Goal: Task Accomplishment & Management: Manage account settings

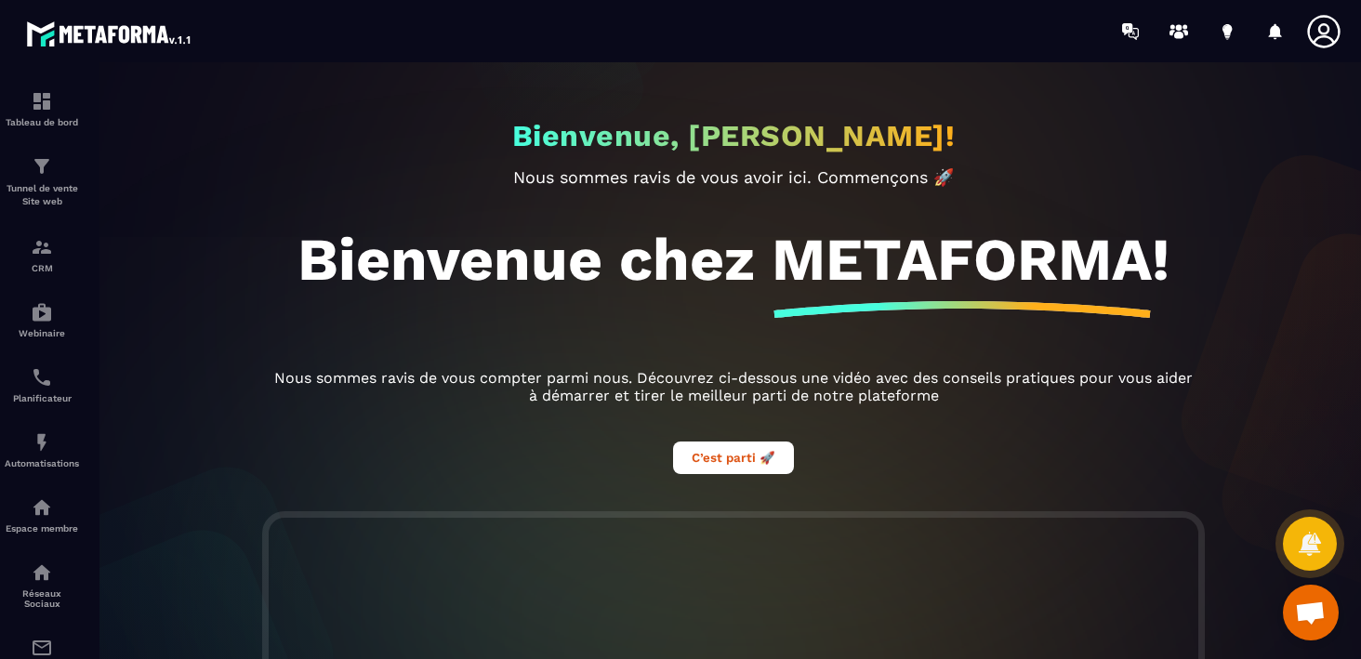
click at [1322, 33] on icon at bounding box center [1323, 31] width 33 height 33
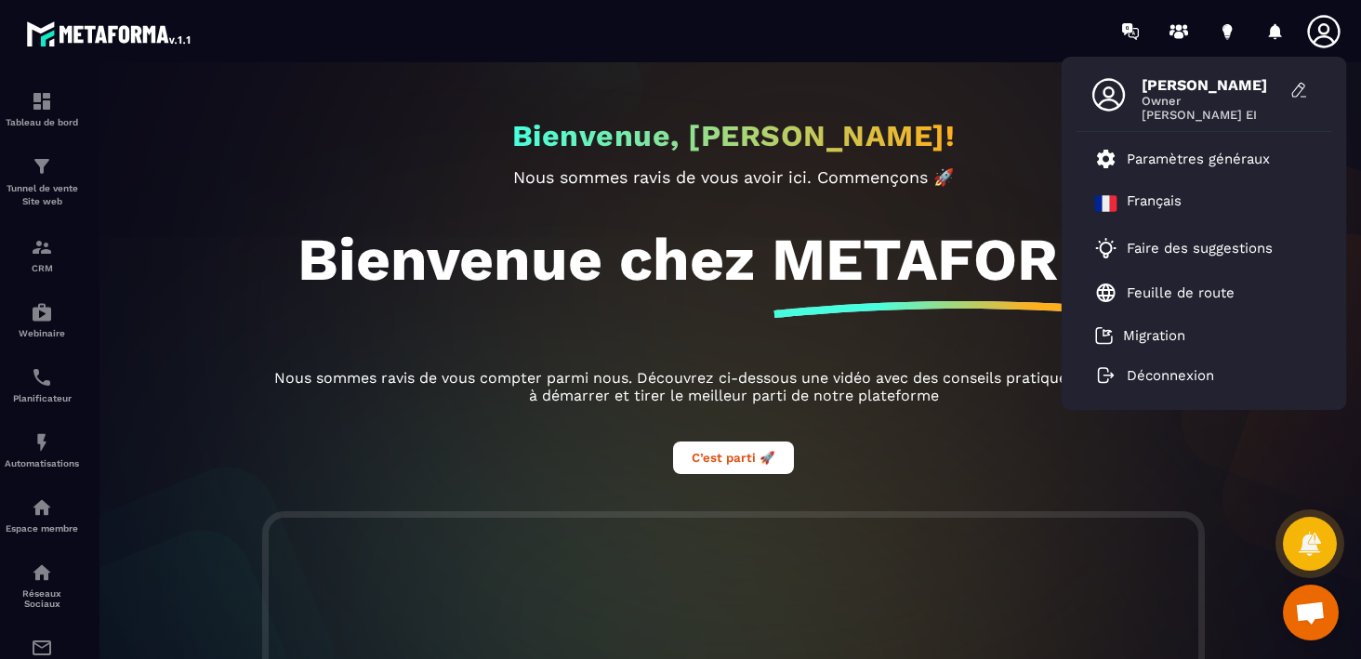
click at [1322, 33] on icon at bounding box center [1323, 31] width 33 height 33
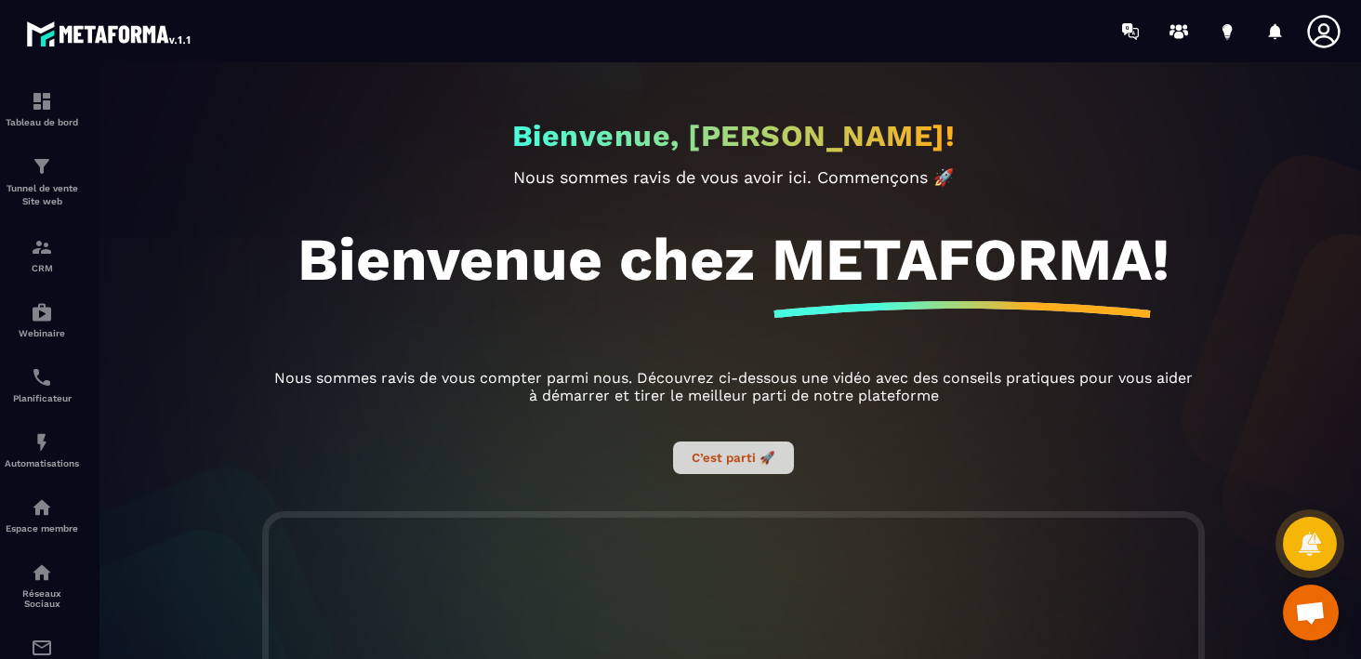
click at [743, 467] on button "C’est parti 🚀" at bounding box center [733, 457] width 121 height 33
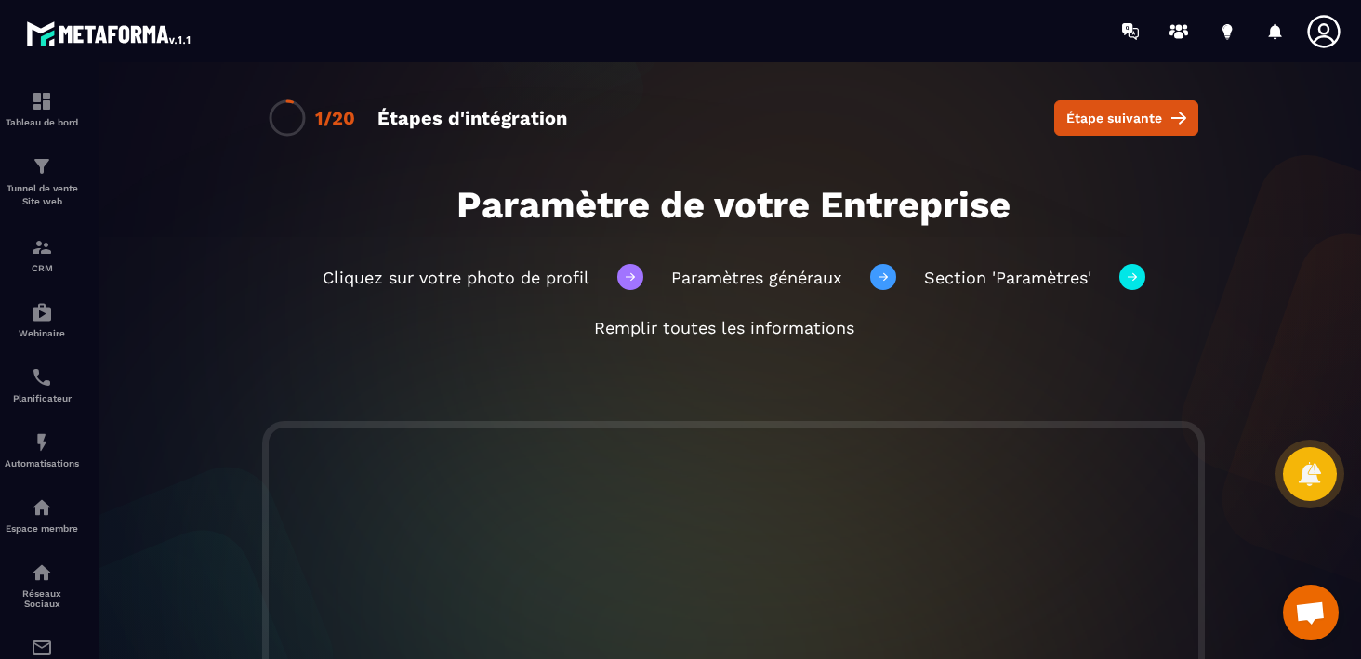
click at [1314, 40] on icon at bounding box center [1323, 31] width 33 height 33
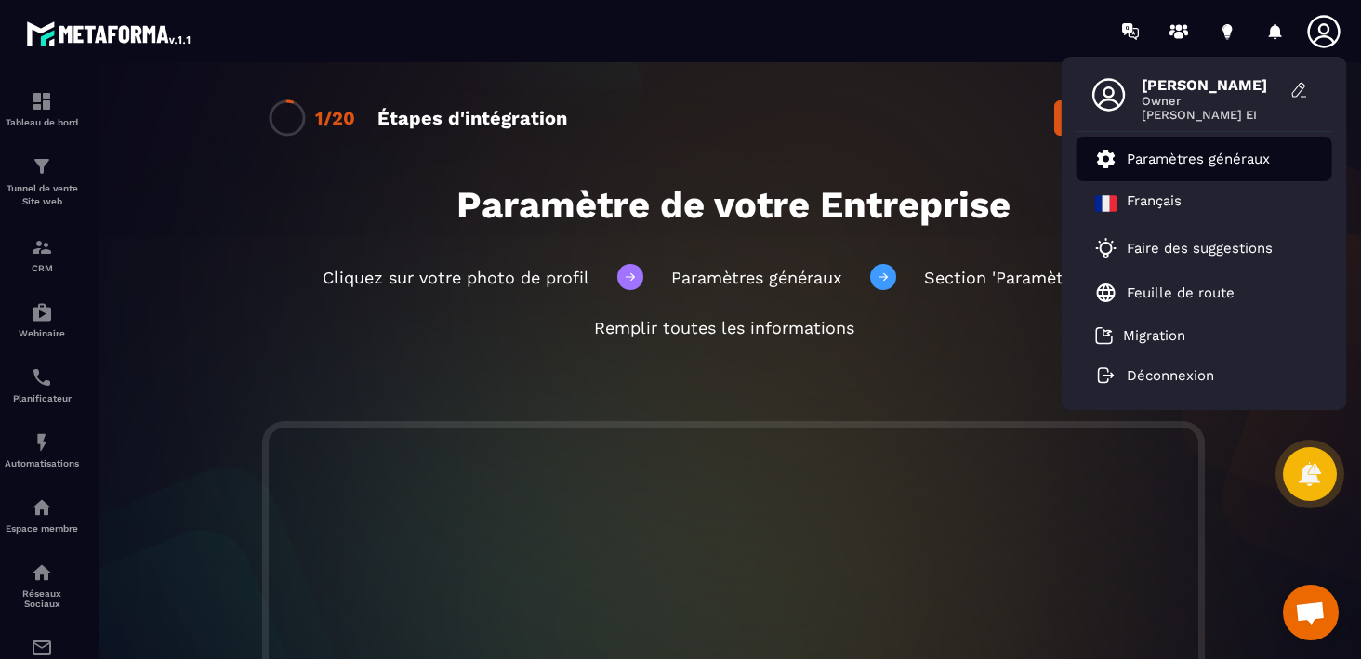
click at [1152, 158] on p "Paramètres généraux" at bounding box center [1197, 159] width 143 height 17
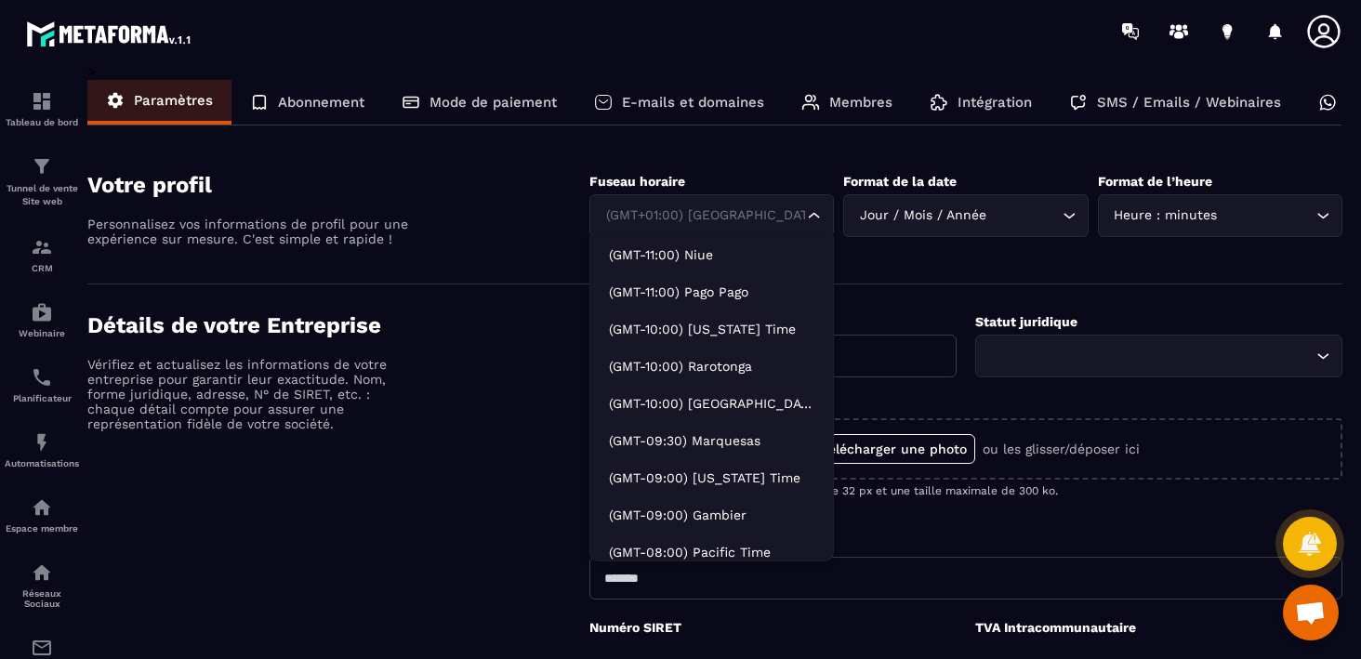
click at [758, 209] on input "Search for option" at bounding box center [702, 215] width 202 height 20
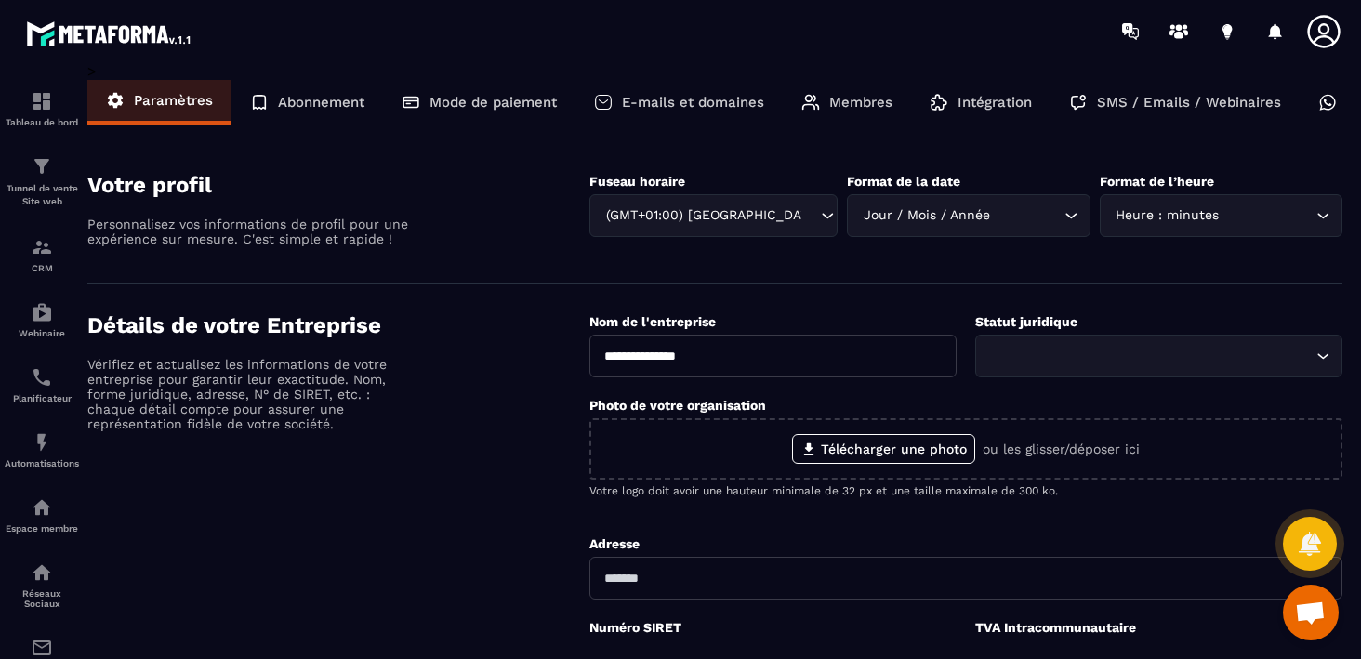
click at [783, 146] on section "Votre profil Personnalisez vos informations de profil pour une expérience sur m…" at bounding box center [714, 214] width 1255 height 140
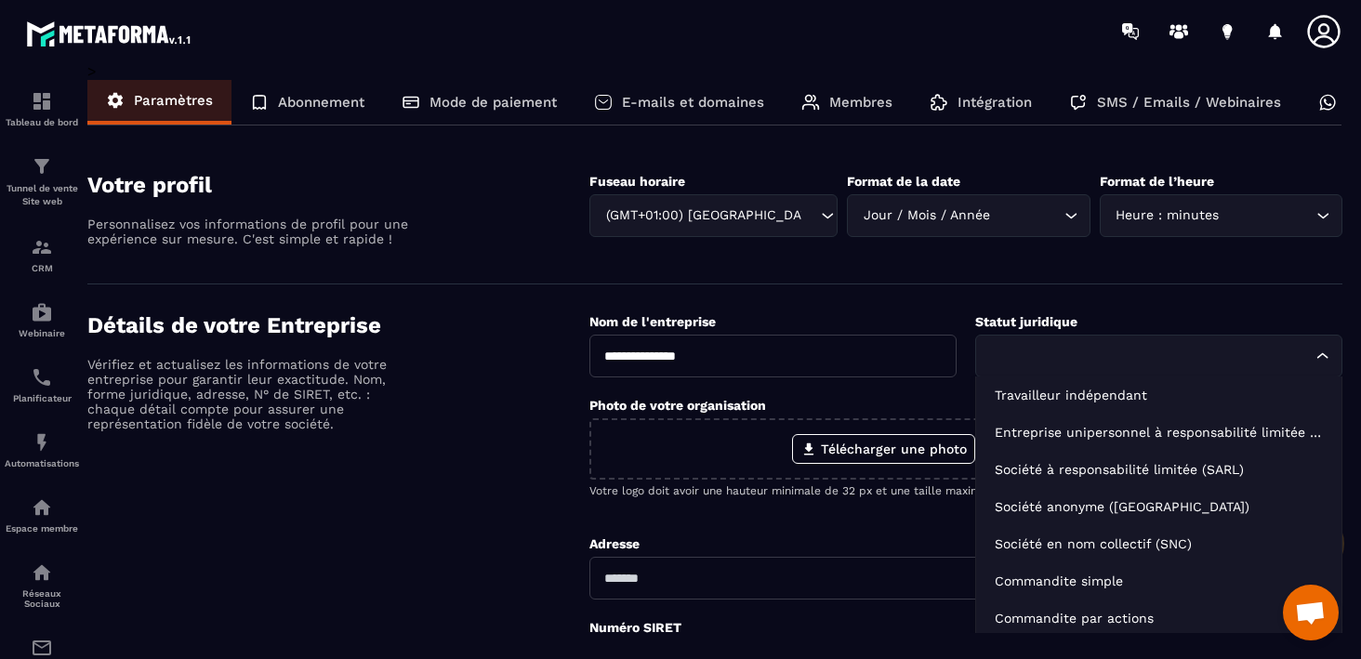
click at [1074, 354] on input "Search for option" at bounding box center [1149, 356] width 324 height 20
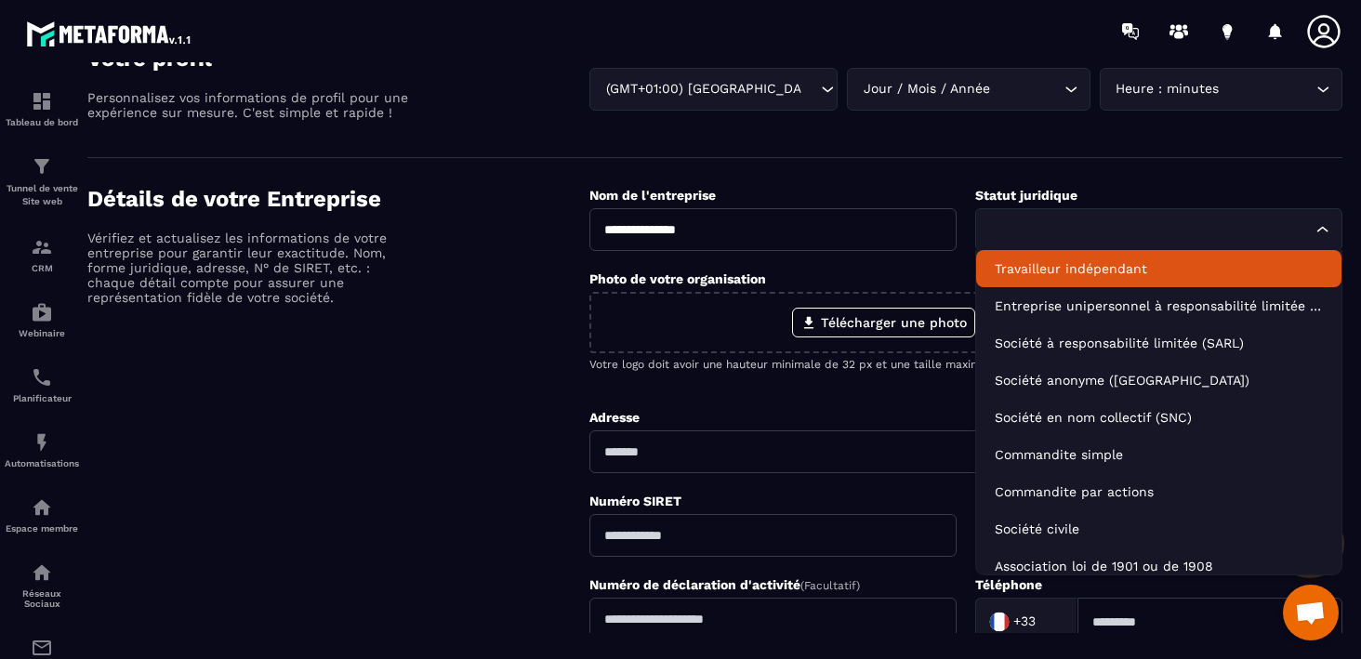
click at [1073, 270] on p "Travailleur indépendant" at bounding box center [1158, 268] width 328 height 19
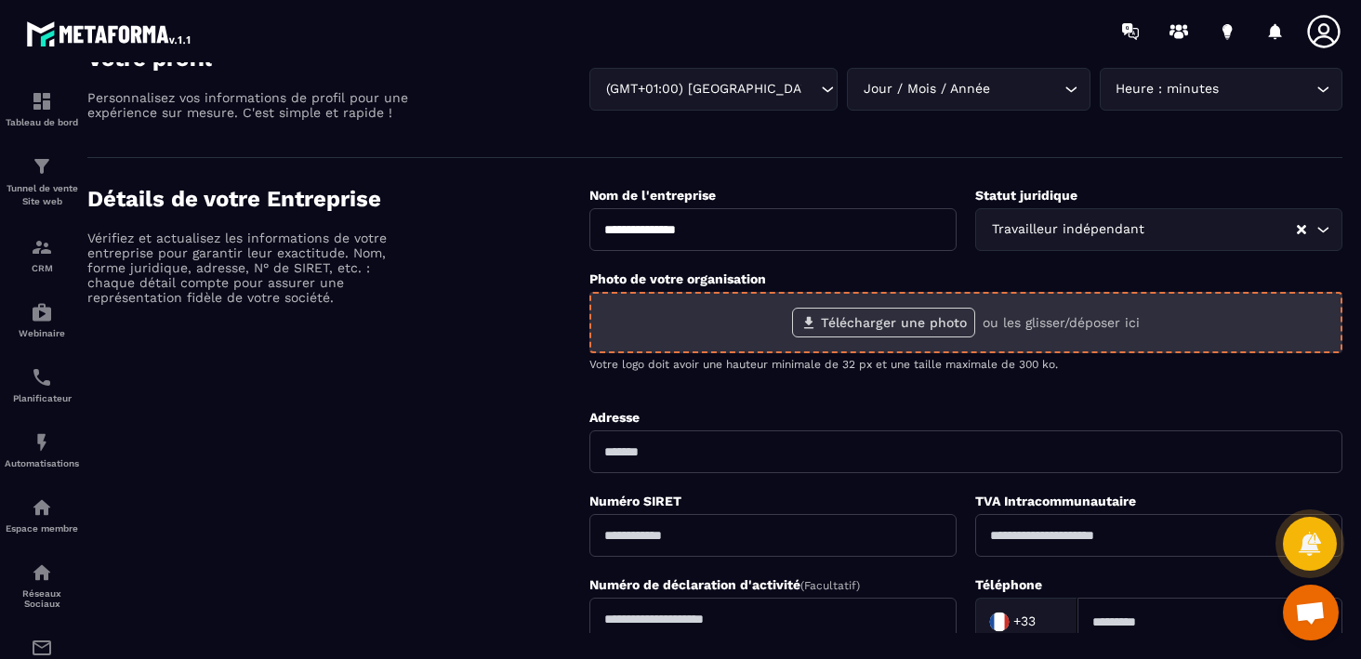
click at [872, 320] on label "Télécharger une photo" at bounding box center [883, 323] width 183 height 30
click at [0, 0] on input "Télécharger une photo" at bounding box center [0, 0] width 0 height 0
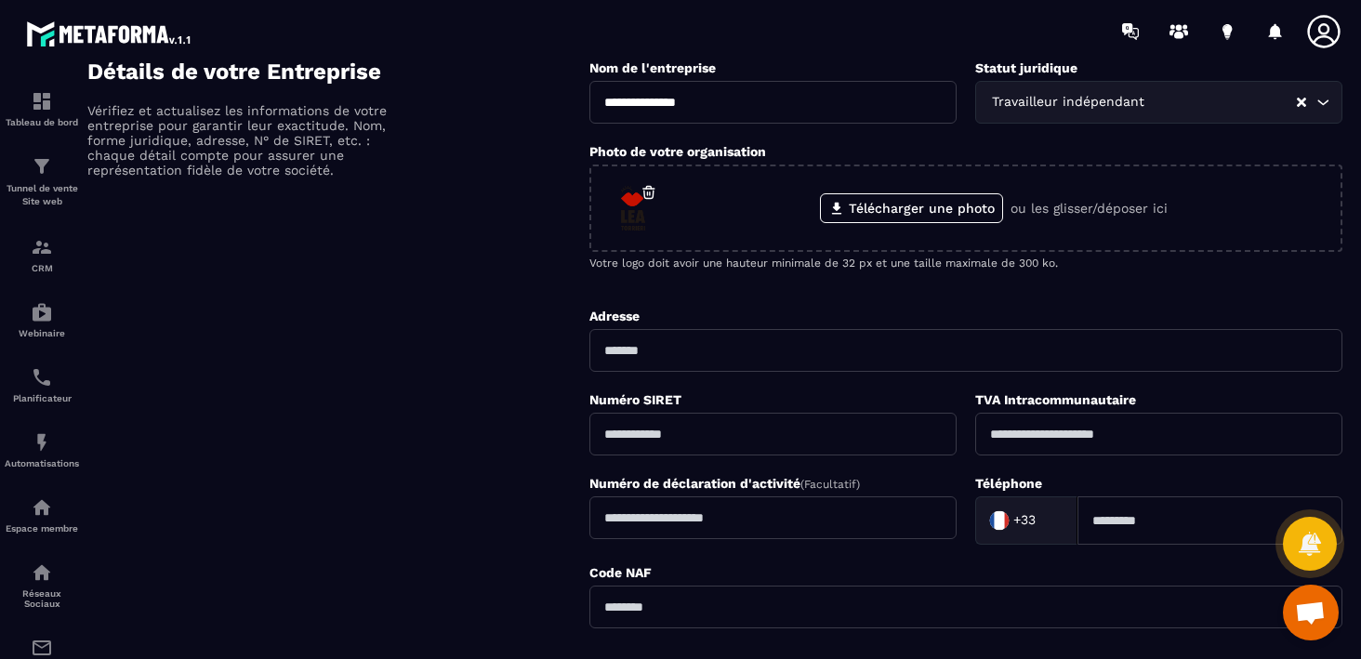
scroll to position [306, 0]
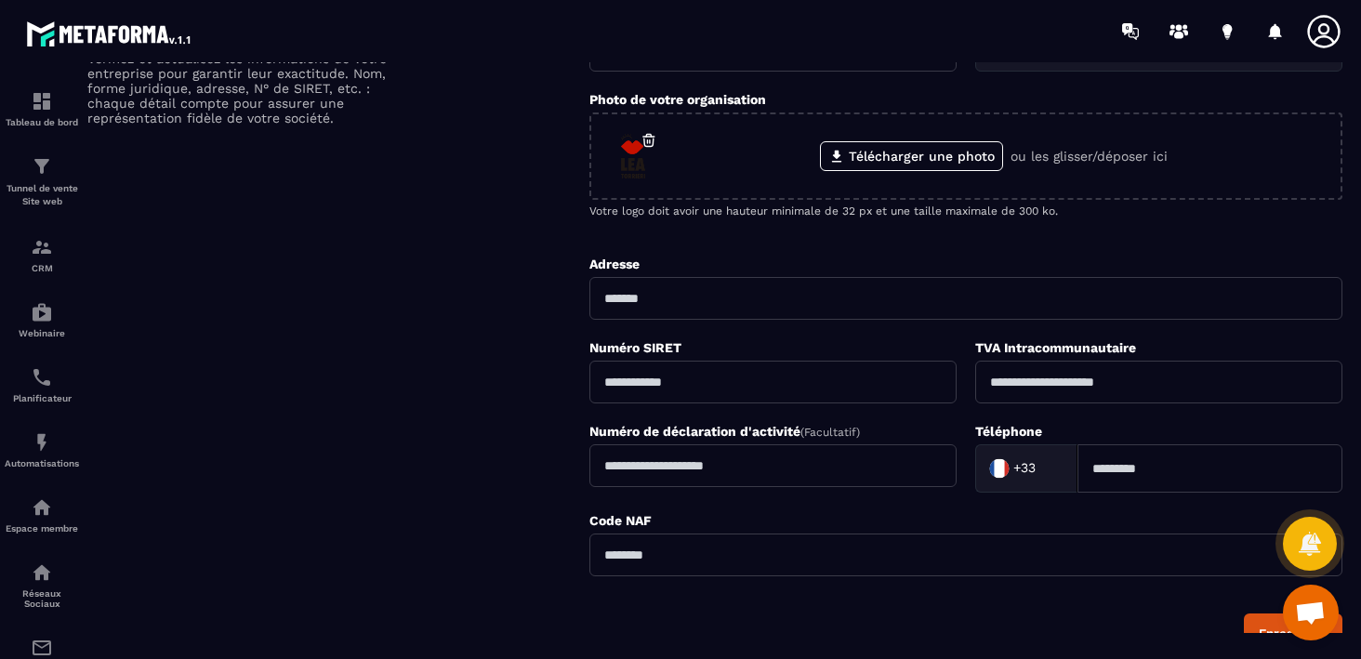
click at [1063, 375] on input "text" at bounding box center [1158, 382] width 367 height 43
click at [792, 375] on input "text" at bounding box center [772, 382] width 367 height 43
click at [1124, 472] on input at bounding box center [1209, 468] width 265 height 48
click at [880, 556] on input "text" at bounding box center [965, 554] width 753 height 43
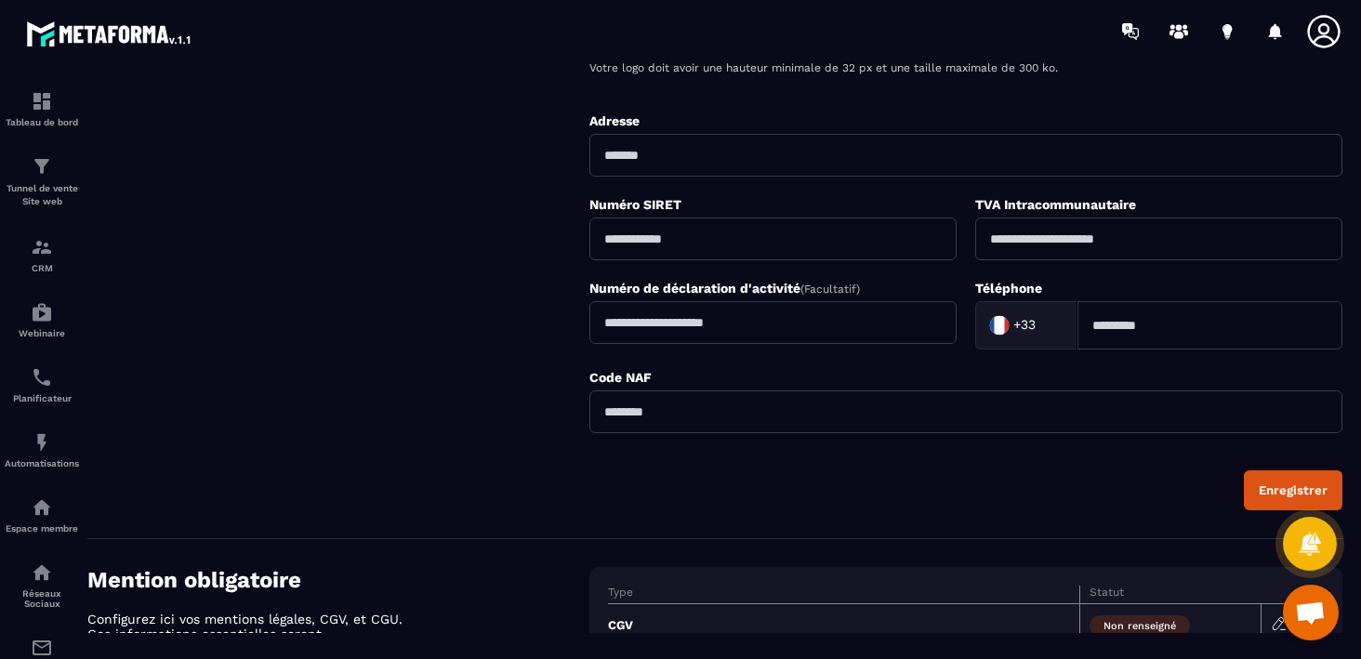
scroll to position [448, 0]
type input "*****"
click at [690, 325] on input "text" at bounding box center [772, 323] width 367 height 43
click at [669, 233] on input "text" at bounding box center [772, 239] width 367 height 43
type input "**********"
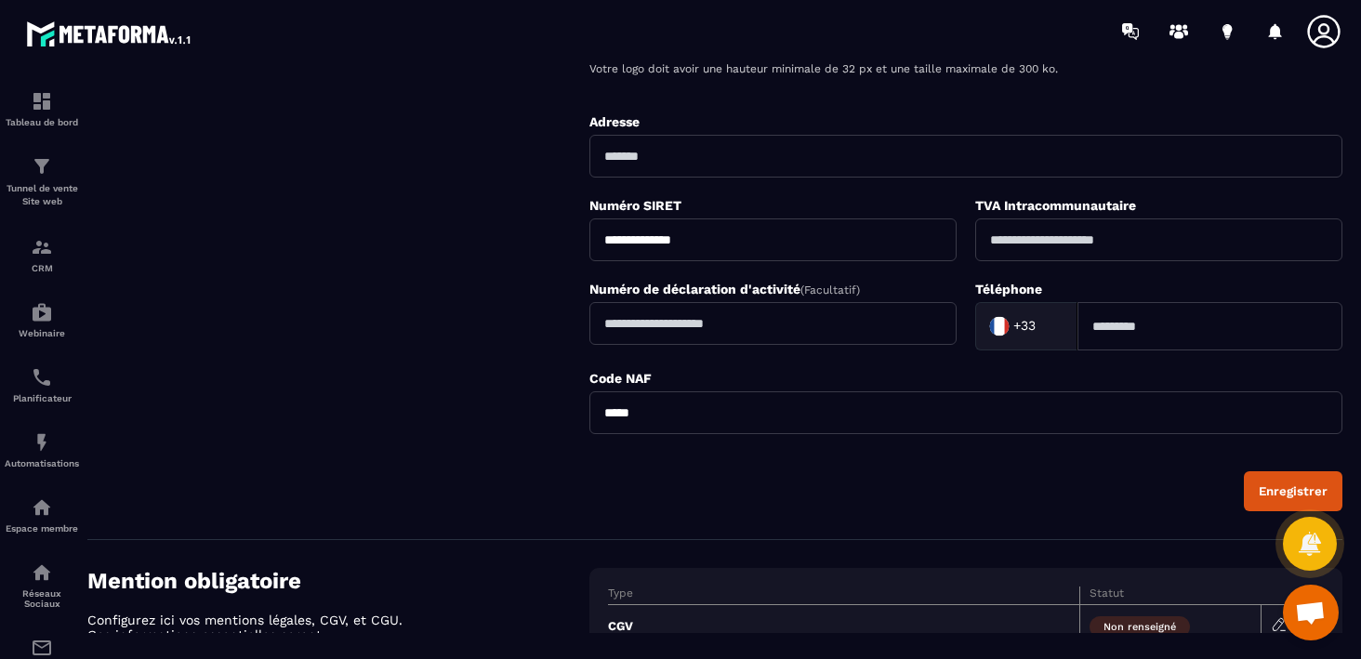
click at [522, 271] on div "Détails de votre Entreprise Vérifiez et actualisez les informations de votre en…" at bounding box center [338, 187] width 502 height 647
click at [675, 143] on input "text" at bounding box center [965, 156] width 753 height 43
type input "**********"
click at [1051, 244] on input "text" at bounding box center [1158, 239] width 367 height 43
click at [803, 311] on input "text" at bounding box center [772, 323] width 367 height 43
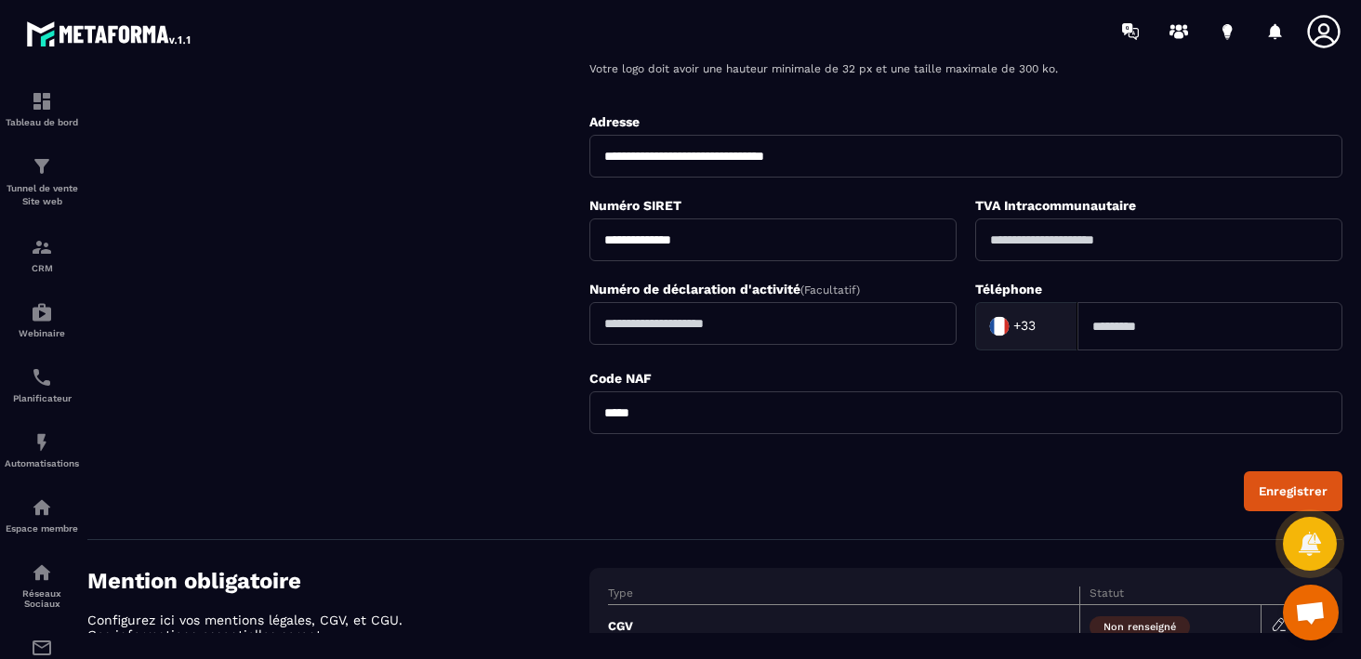
click at [1130, 325] on input at bounding box center [1209, 326] width 265 height 48
type input "**********"
click at [970, 459] on div "**********" at bounding box center [965, 187] width 753 height 647
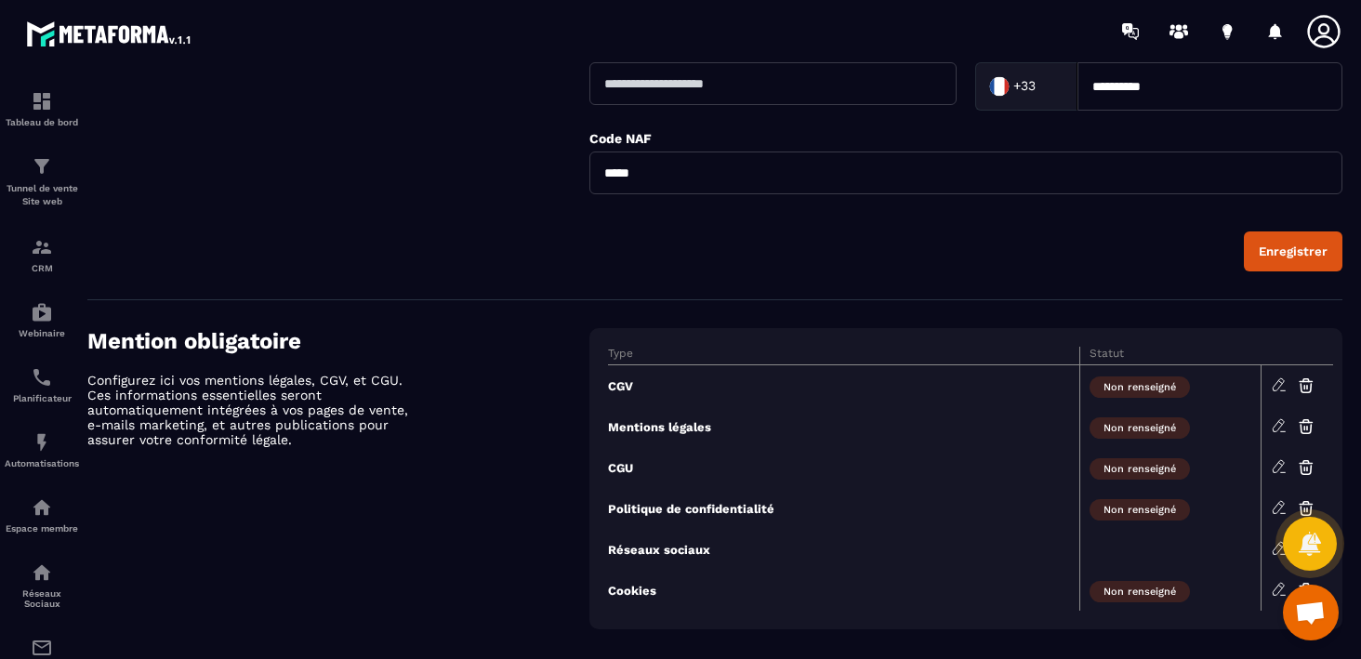
scroll to position [708, 0]
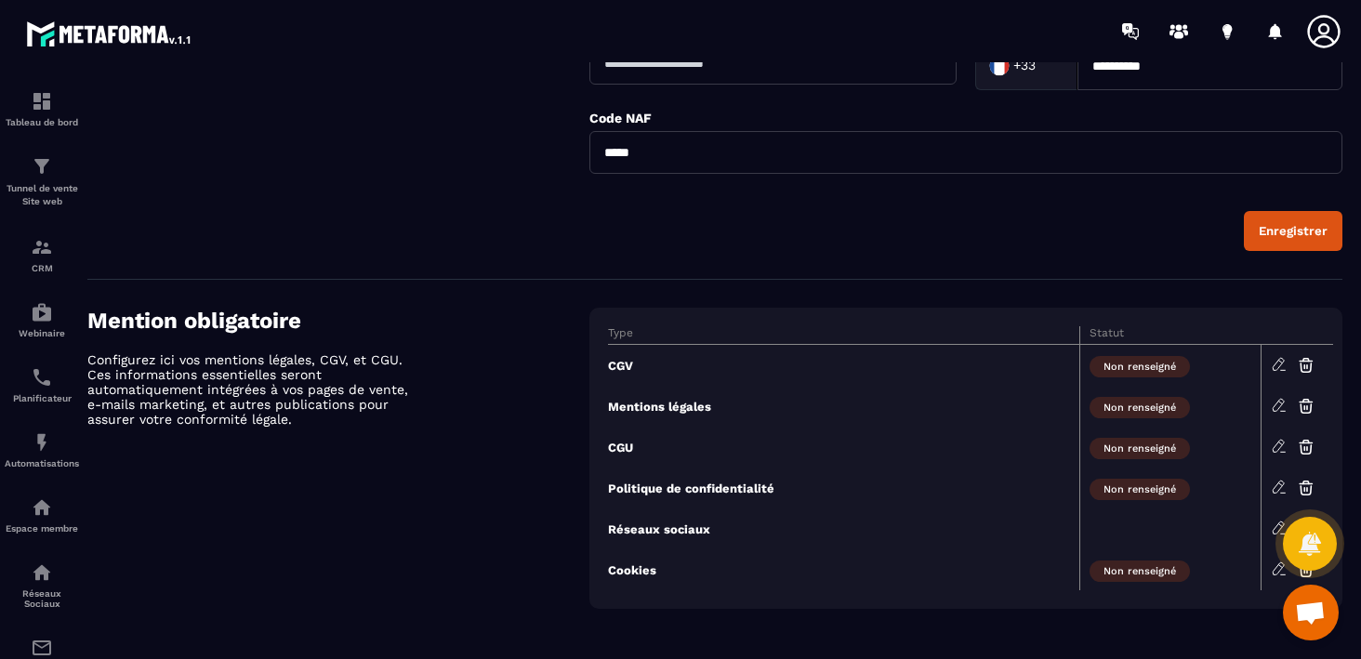
click at [1279, 362] on icon at bounding box center [1277, 364] width 11 height 12
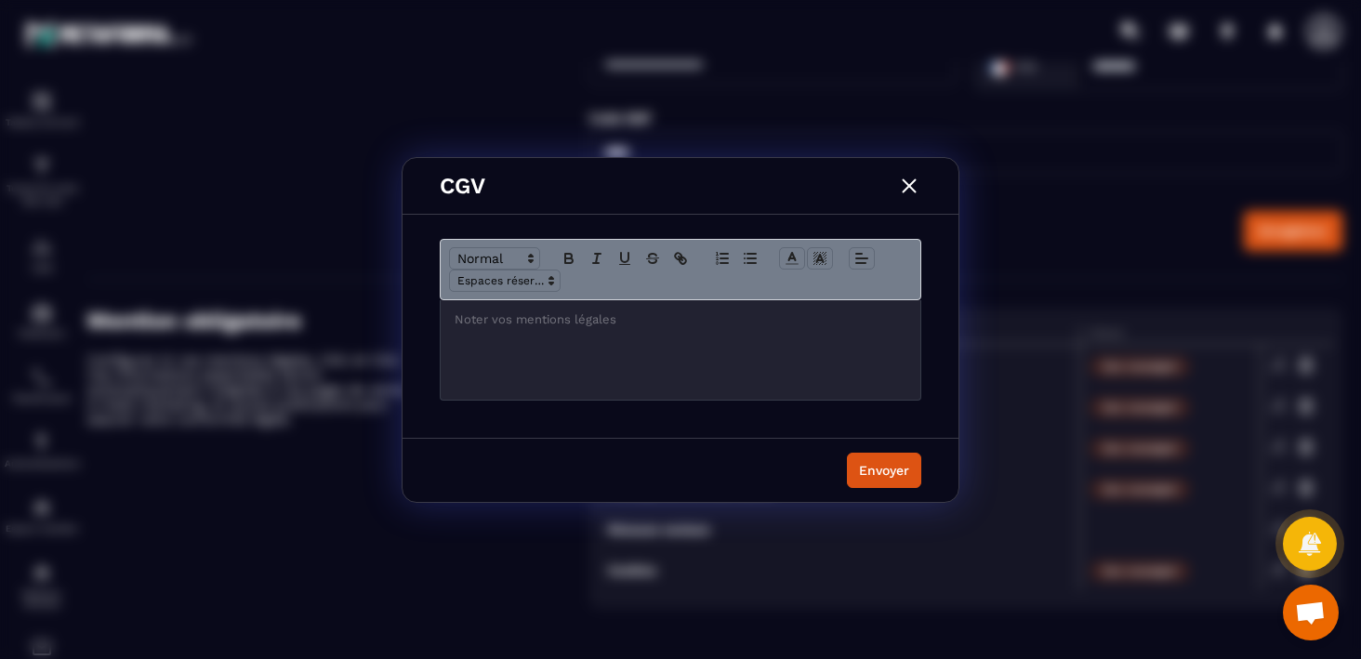
click at [708, 351] on div "Modal window" at bounding box center [681, 349] width 480 height 99
click at [916, 185] on img "Modal window" at bounding box center [909, 186] width 24 height 24
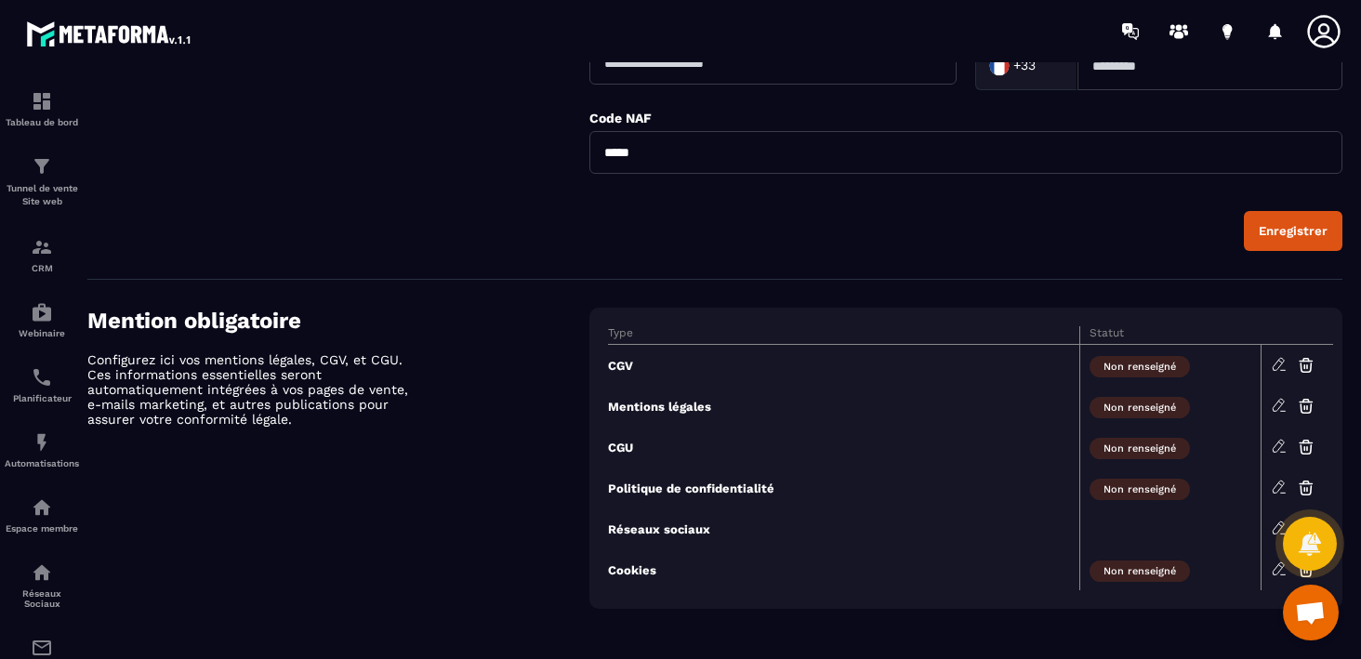
click at [1273, 404] on icon at bounding box center [1278, 405] width 17 height 17
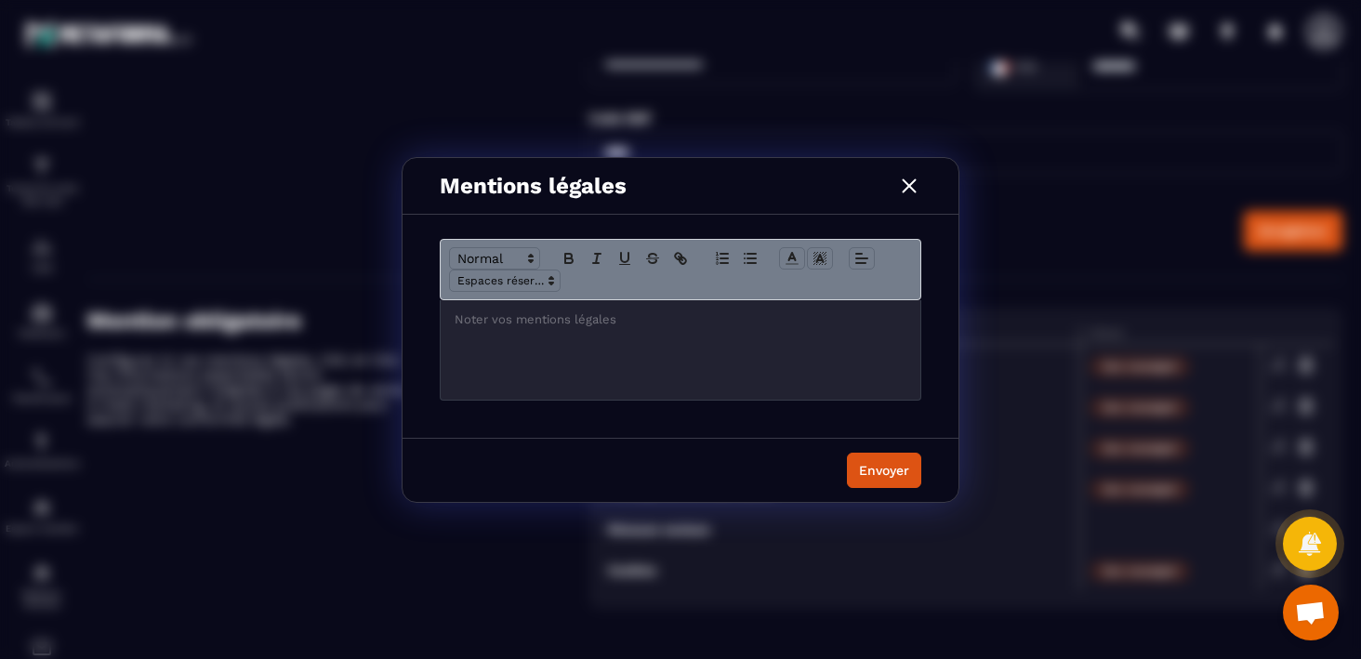
click at [910, 194] on img "Modal window" at bounding box center [909, 186] width 24 height 24
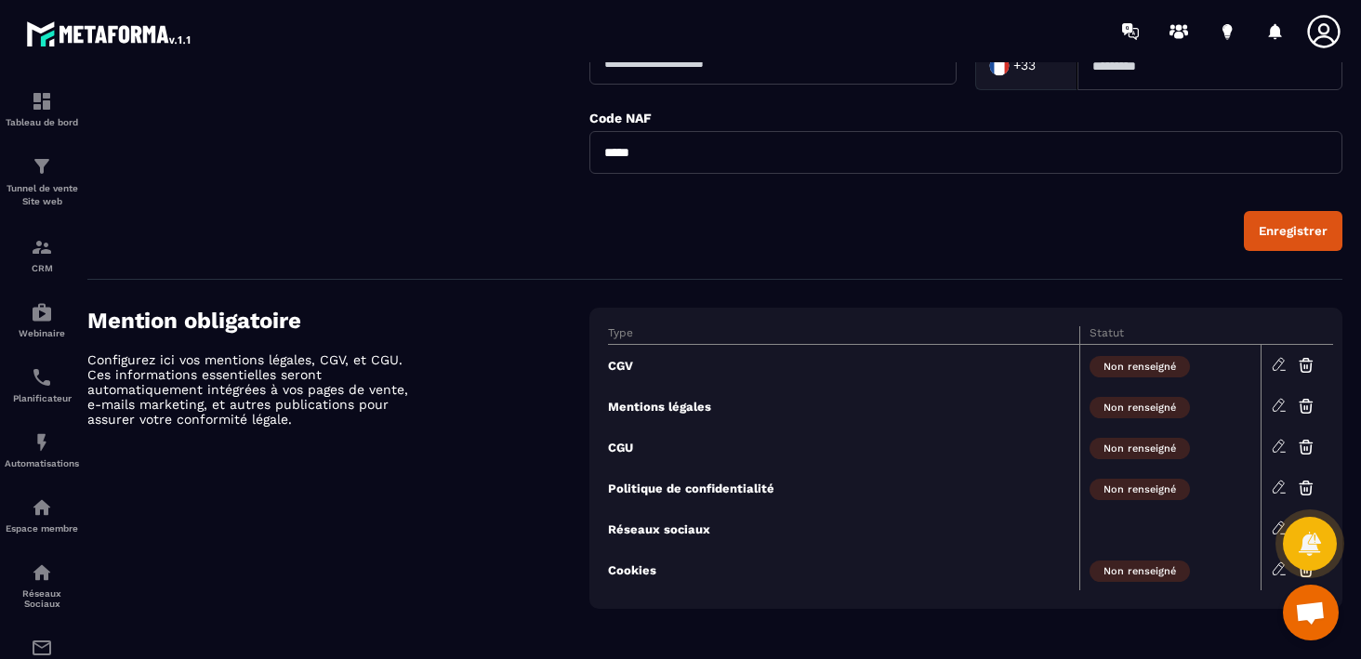
click at [654, 533] on td "Réseaux sociaux" at bounding box center [843, 528] width 471 height 41
click at [1277, 521] on icon at bounding box center [1277, 527] width 11 height 12
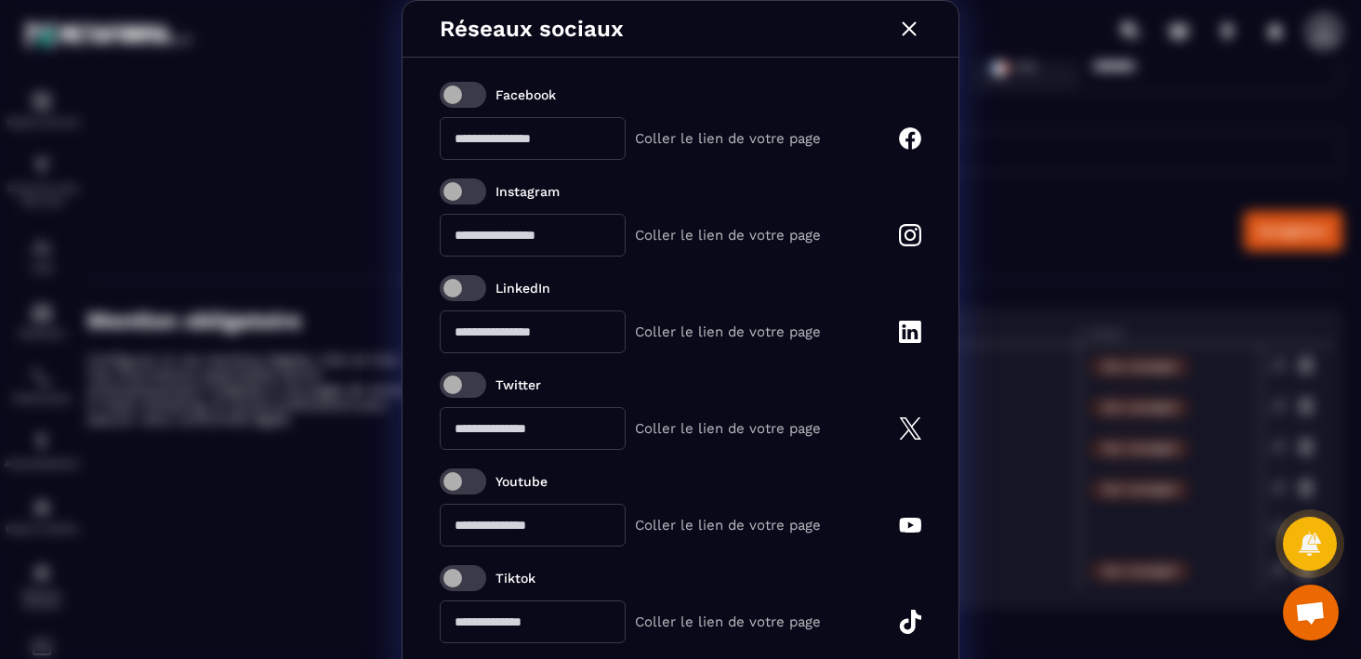
click at [469, 192] on span "Modal window" at bounding box center [463, 191] width 46 height 26
click at [533, 252] on input "Modal window" at bounding box center [533, 235] width 186 height 43
paste input "**********"
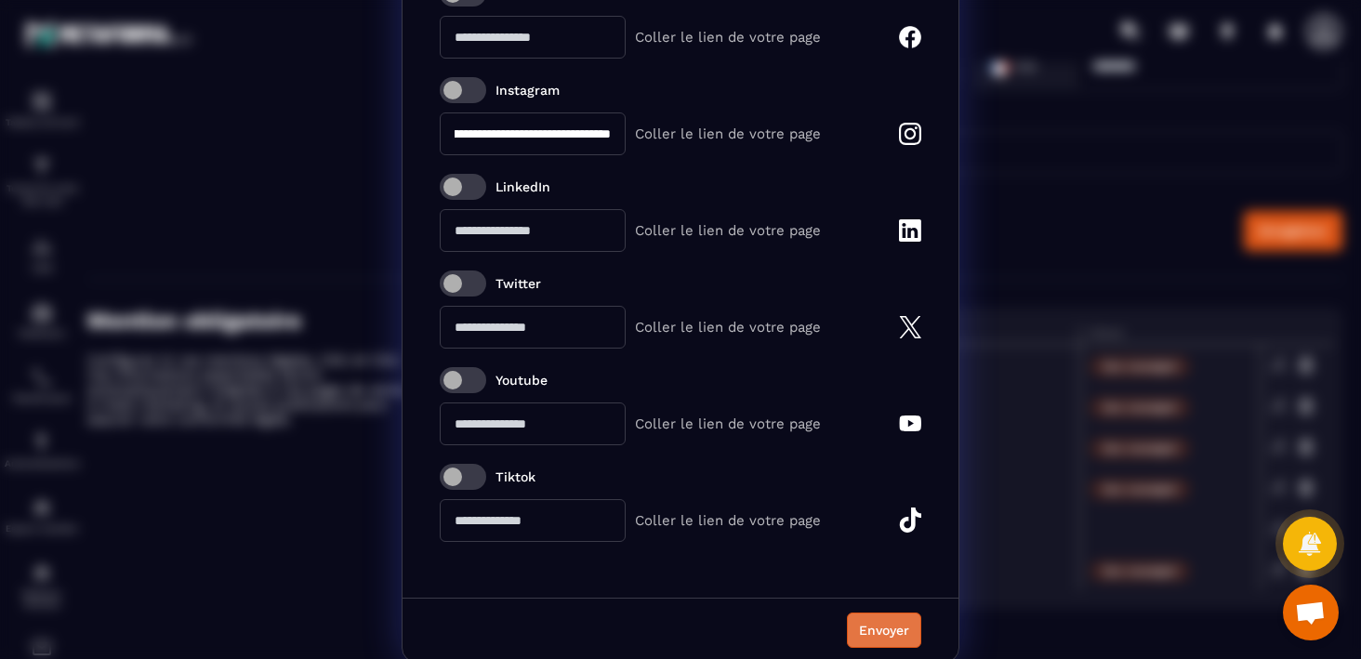
type input "**********"
click at [882, 623] on div "Envoyer" at bounding box center [884, 630] width 50 height 19
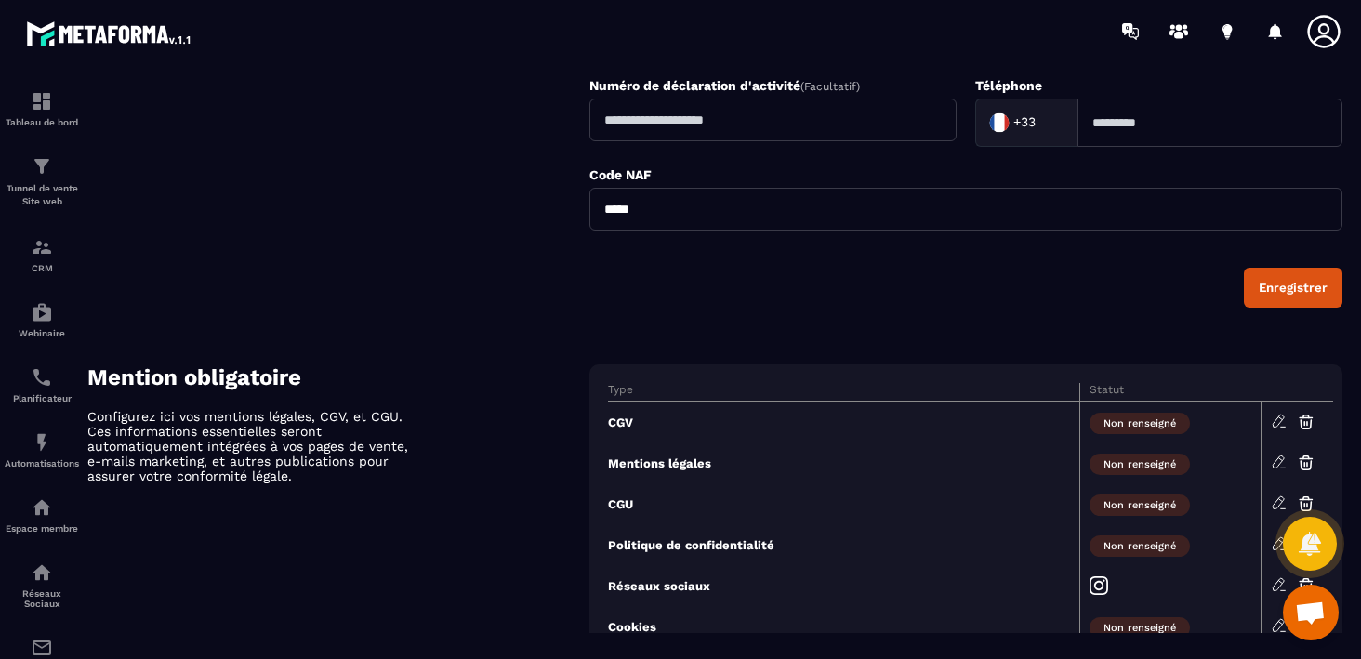
scroll to position [653, 0]
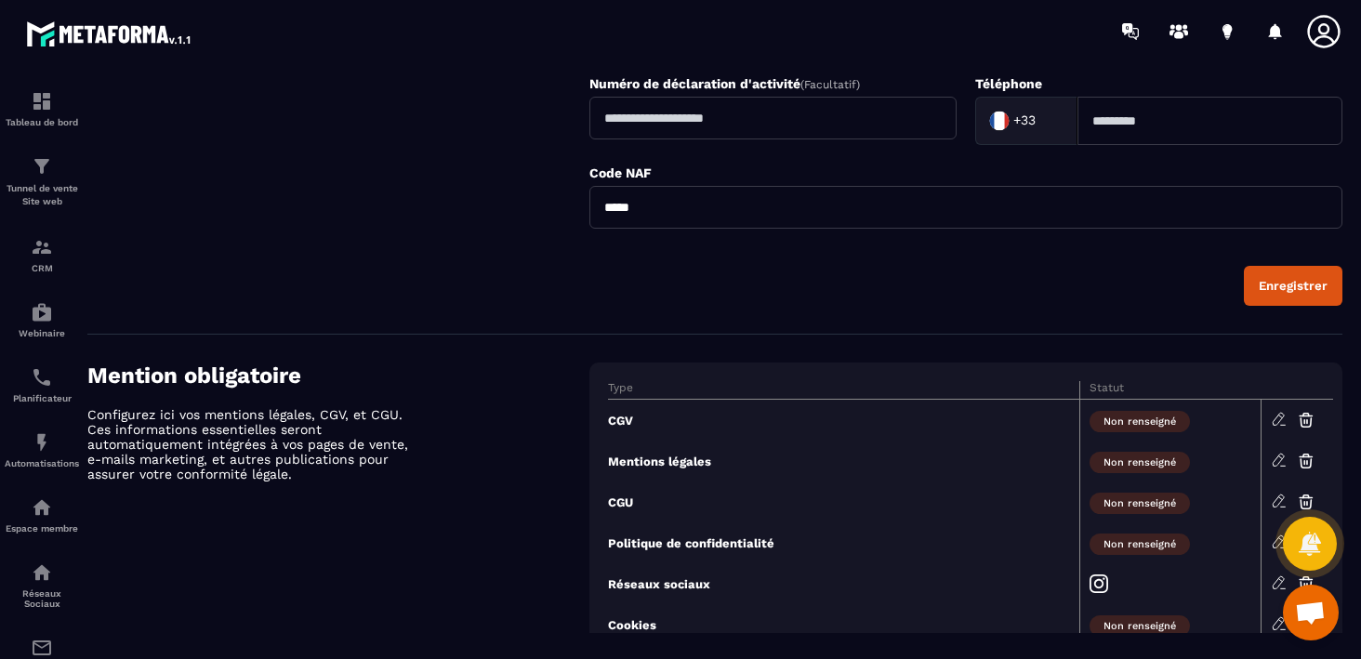
click at [1279, 288] on div "Enregistrer" at bounding box center [1292, 286] width 69 height 14
